Goal: Task Accomplishment & Management: Manage account settings

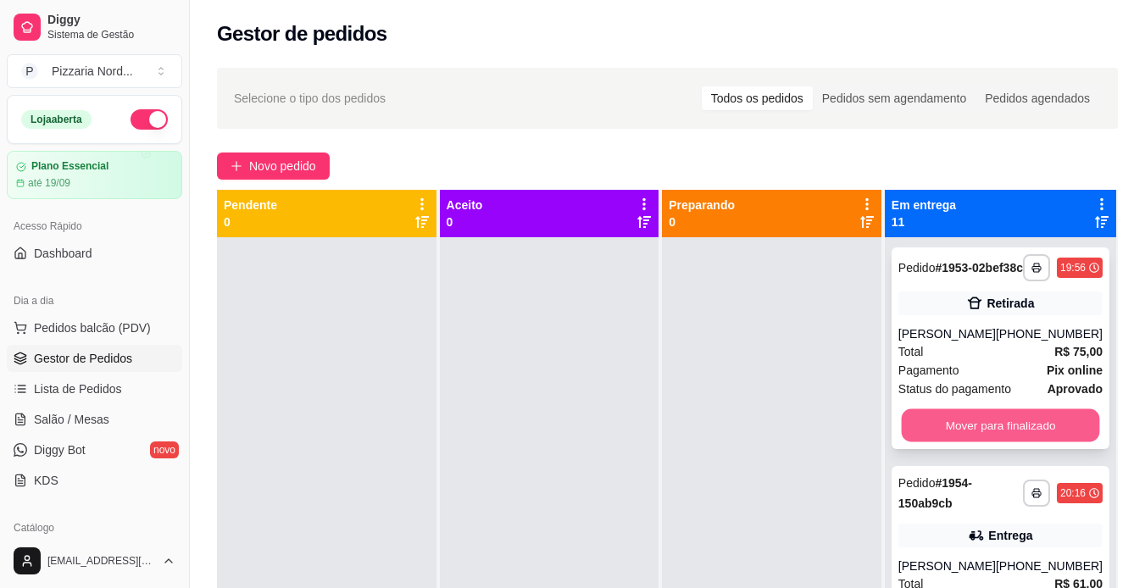
click at [1040, 437] on button "Mover para finalizado" at bounding box center [1000, 425] width 198 height 33
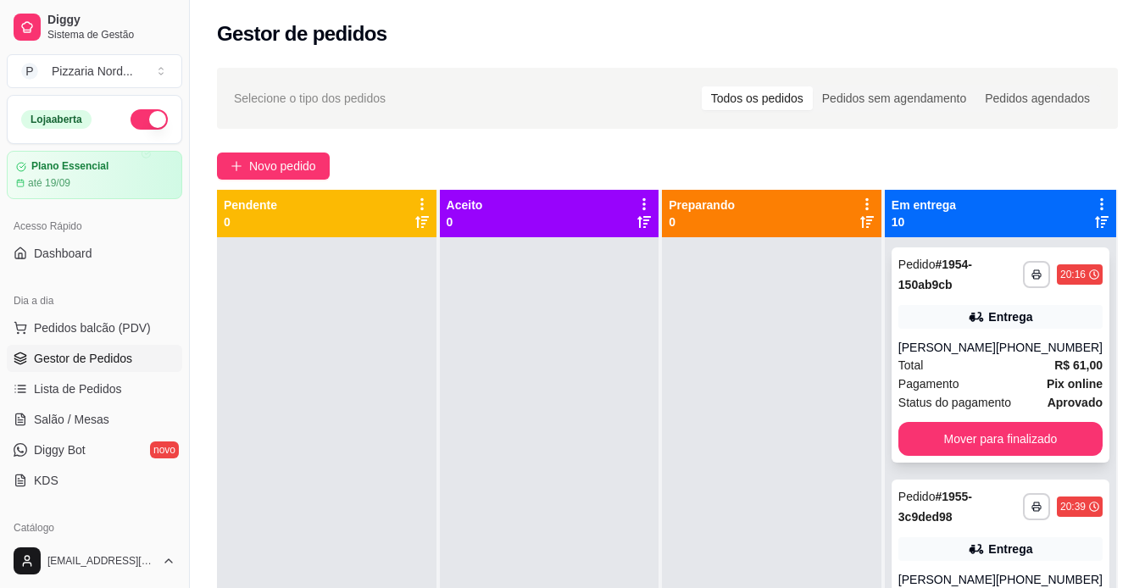
click at [988, 463] on div "**********" at bounding box center [1001, 354] width 218 height 215
click at [1016, 456] on button "Mover para finalizado" at bounding box center [1000, 439] width 198 height 33
click at [987, 433] on button "Mover para finalizado" at bounding box center [1000, 439] width 198 height 33
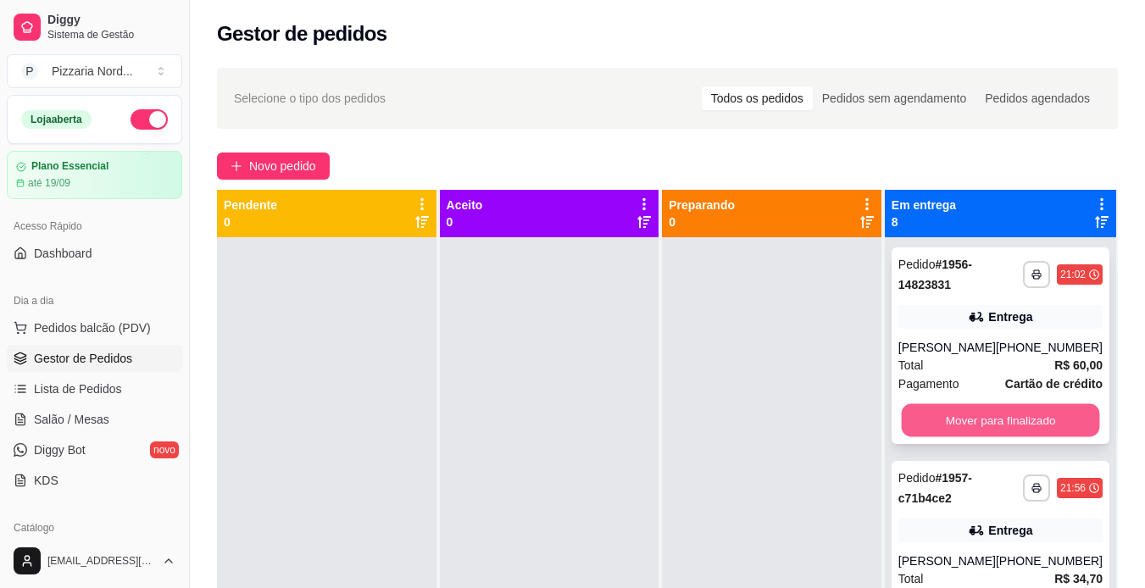
click at [954, 425] on button "Mover para finalizado" at bounding box center [1000, 420] width 198 height 33
click at [965, 433] on button "Mover para finalizado" at bounding box center [1000, 420] width 198 height 33
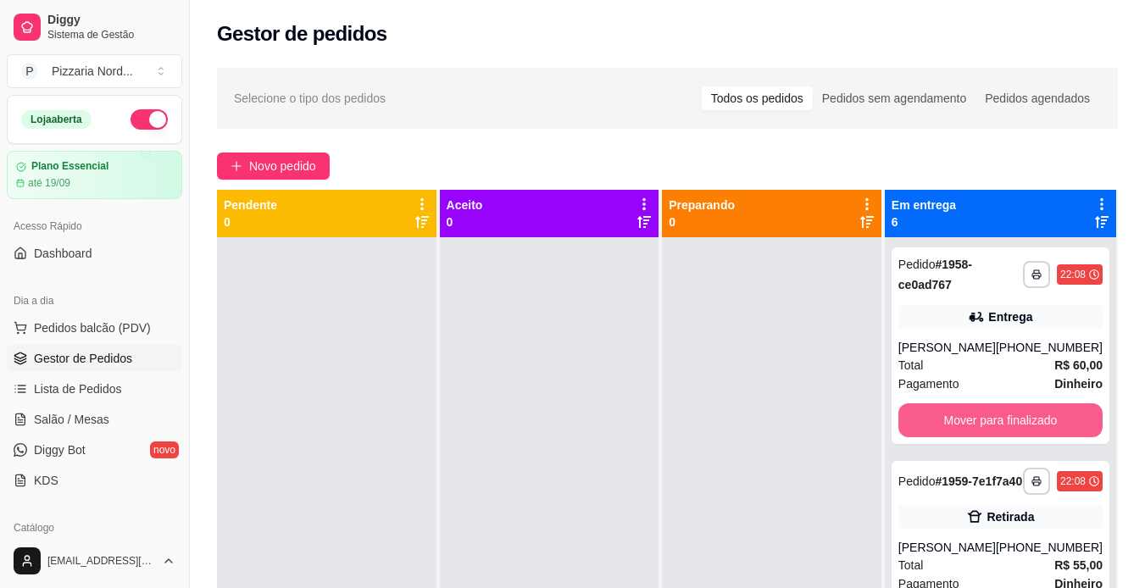
click at [965, 433] on button "Mover para finalizado" at bounding box center [1000, 420] width 204 height 34
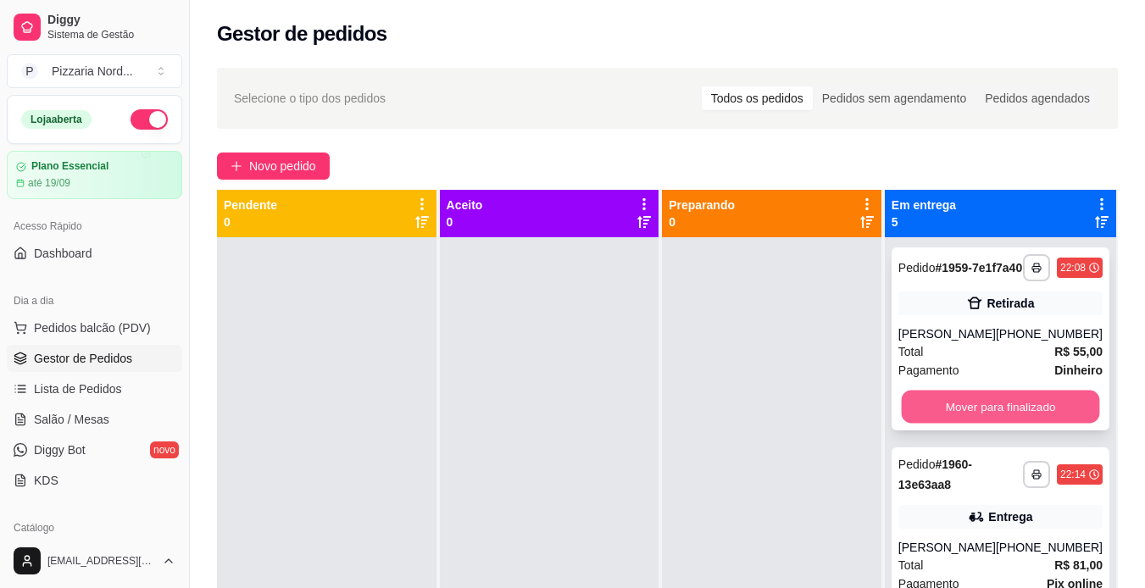
click at [977, 417] on button "Mover para finalizado" at bounding box center [1000, 407] width 198 height 33
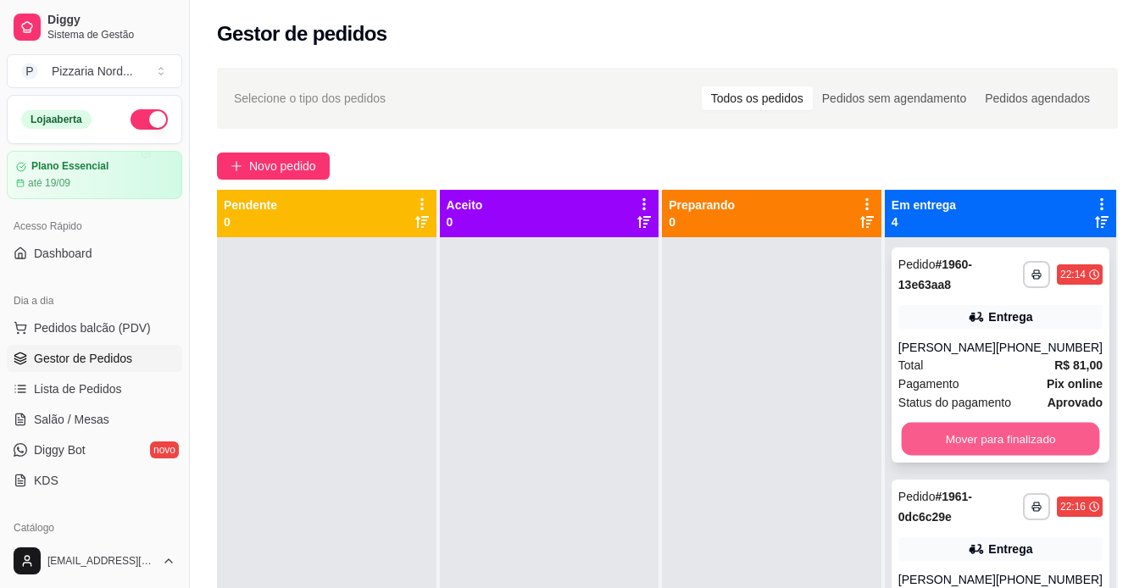
click at [970, 448] on button "Mover para finalizado" at bounding box center [1000, 439] width 198 height 33
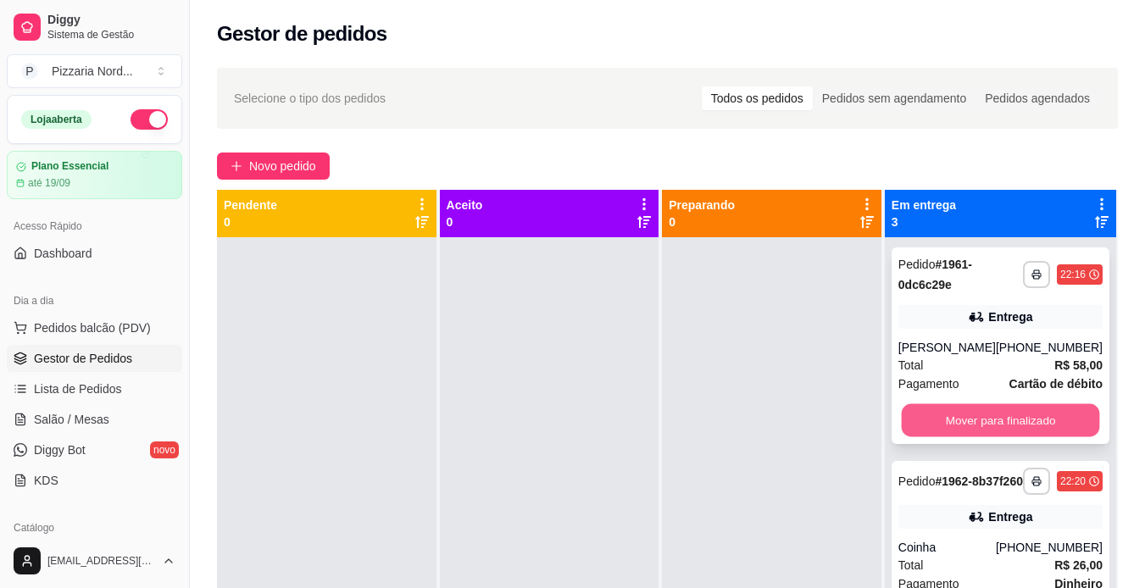
click at [972, 427] on button "Mover para finalizado" at bounding box center [1000, 420] width 198 height 33
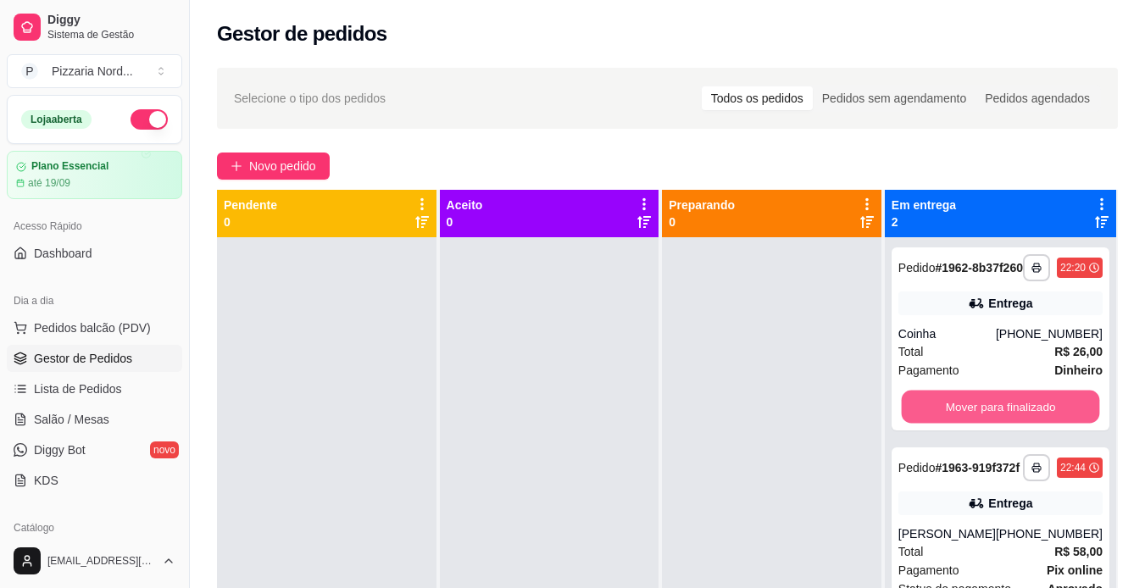
click at [972, 424] on button "Mover para finalizado" at bounding box center [1000, 407] width 198 height 33
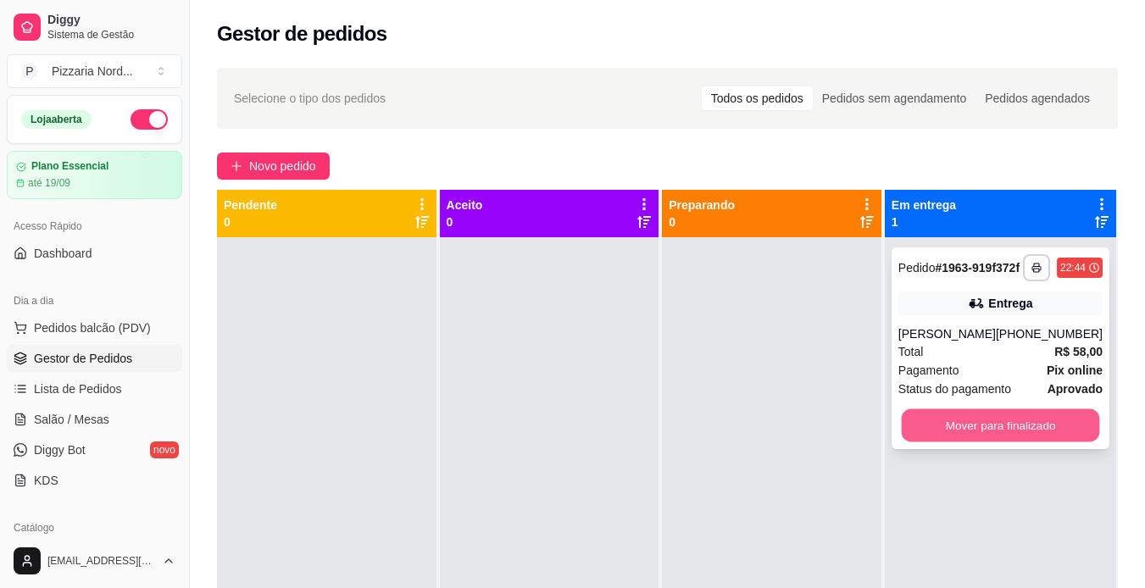
click at [963, 435] on button "Mover para finalizado" at bounding box center [1000, 425] width 198 height 33
